Goal: Navigation & Orientation: Find specific page/section

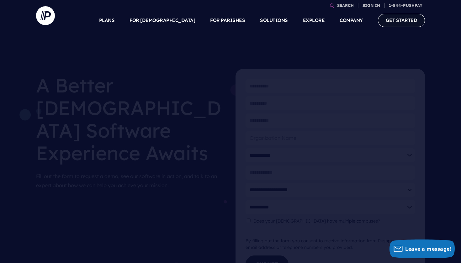
click at [402, 21] on link "GET STARTED" at bounding box center [401, 20] width 47 height 13
click at [401, 23] on link "GET STARTED" at bounding box center [401, 20] width 47 height 13
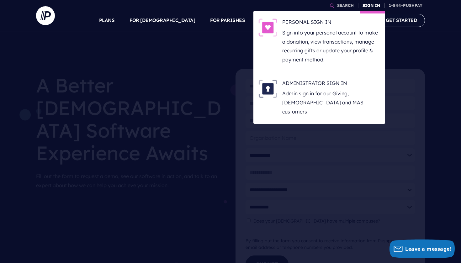
click at [369, 8] on link "SIGN IN" at bounding box center [371, 5] width 23 height 11
click at [330, 51] on p "Sign into your personal account to make a donation, view transactions, manage r…" at bounding box center [331, 46] width 98 height 36
click at [329, 99] on p "Admin sign in for our Giving, [DEMOGRAPHIC_DATA] and MAS customers" at bounding box center [331, 102] width 98 height 27
